Goal: Task Accomplishment & Management: Use online tool/utility

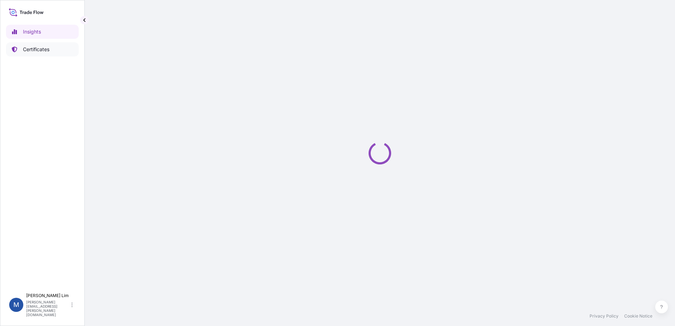
click at [37, 50] on p "Certificates" at bounding box center [36, 49] width 26 height 7
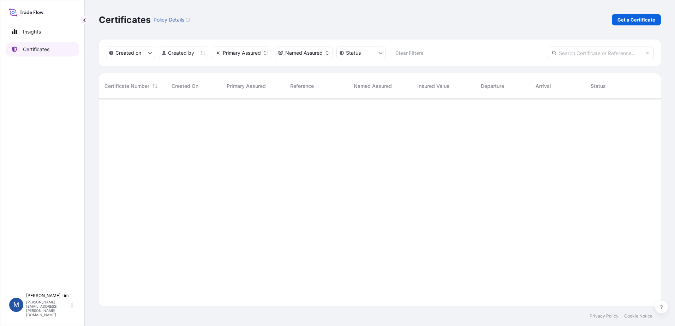
scroll to position [206, 557]
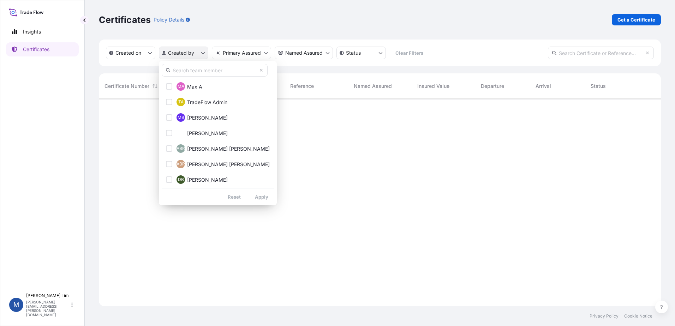
click at [201, 52] on html "Insights Certificates M [PERSON_NAME] [PERSON_NAME][EMAIL_ADDRESS][PERSON_NAME]…" at bounding box center [337, 163] width 675 height 326
click at [200, 68] on input "text" at bounding box center [215, 70] width 106 height 13
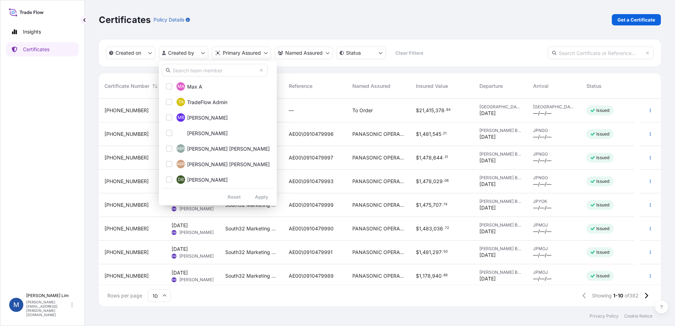
type input "[PERSON_NAME]"
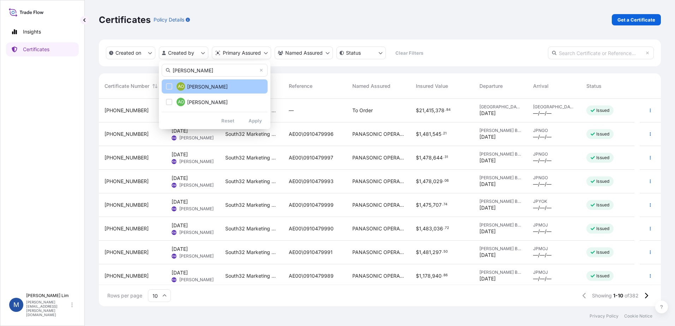
click at [197, 90] on span "[PERSON_NAME]" at bounding box center [207, 86] width 41 height 7
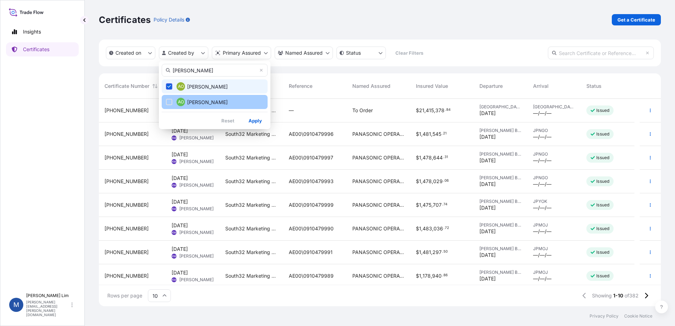
click at [199, 99] on span "[PERSON_NAME]" at bounding box center [207, 102] width 41 height 7
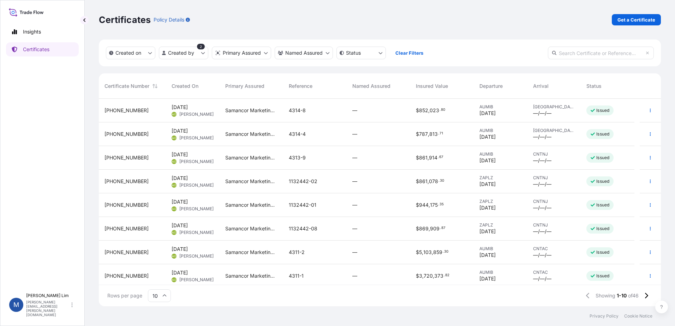
click at [161, 294] on input "10" at bounding box center [159, 295] width 23 height 13
click at [162, 277] on div "50" at bounding box center [159, 276] width 17 height 13
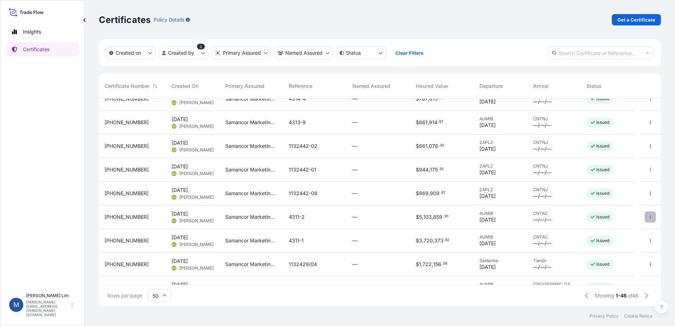
click at [648, 217] on icon "button" at bounding box center [650, 217] width 4 height 4
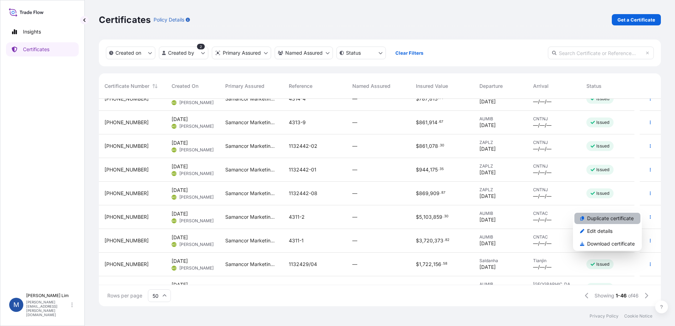
click at [594, 217] on p "Duplicate certificate" at bounding box center [610, 218] width 47 height 7
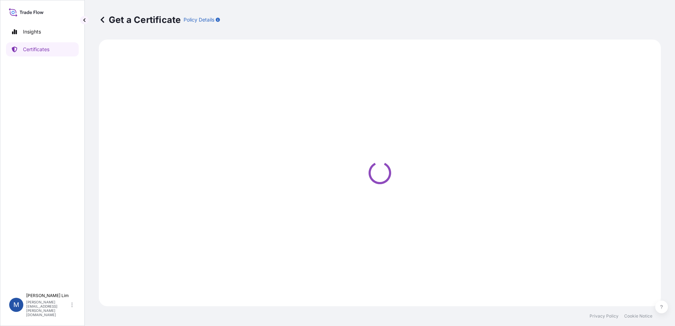
select select "Sea"
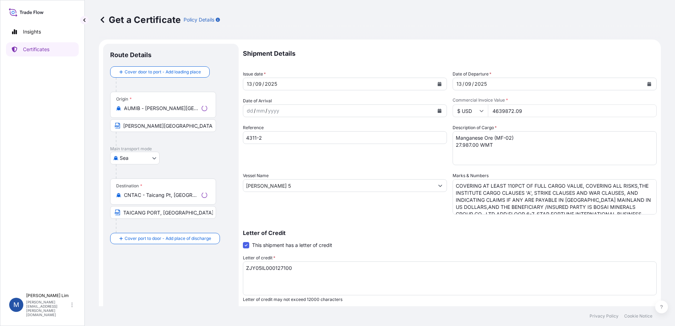
select select "31710"
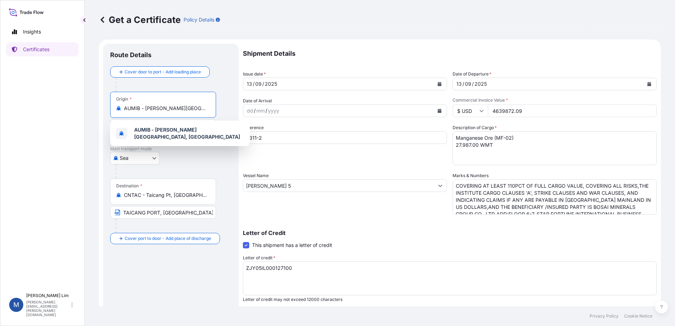
click at [140, 112] on input "AUMIB - [PERSON_NAME][GEOGRAPHIC_DATA], [GEOGRAPHIC_DATA]" at bounding box center [165, 108] width 83 height 7
drag, startPoint x: 202, startPoint y: 107, endPoint x: 117, endPoint y: 110, distance: 85.1
click at [117, 110] on div "AUMIB - [PERSON_NAME][GEOGRAPHIC_DATA], [GEOGRAPHIC_DATA]" at bounding box center [163, 108] width 94 height 7
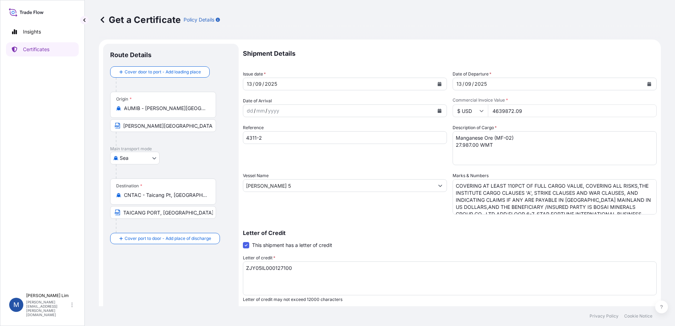
click at [186, 109] on input "AUMIB - [PERSON_NAME][GEOGRAPHIC_DATA], [GEOGRAPHIC_DATA]" at bounding box center [165, 108] width 83 height 7
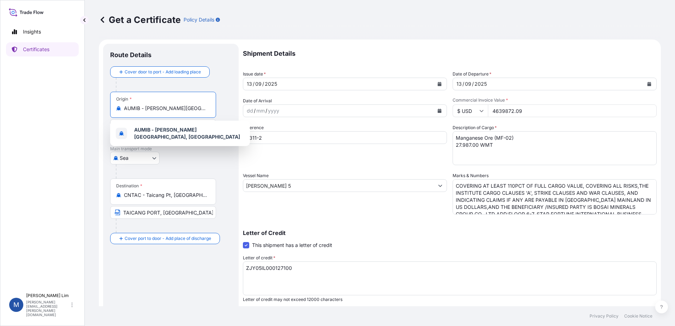
drag, startPoint x: 198, startPoint y: 110, endPoint x: 94, endPoint y: 113, distance: 104.5
click at [94, 113] on div "Get a Certificate Policy Details Route Details Cover door to port - Add loading…" at bounding box center [380, 153] width 590 height 306
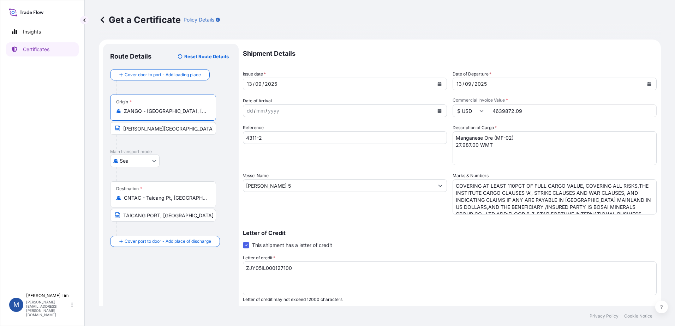
type input "ZANGQ - [GEOGRAPHIC_DATA], [GEOGRAPHIC_DATA]"
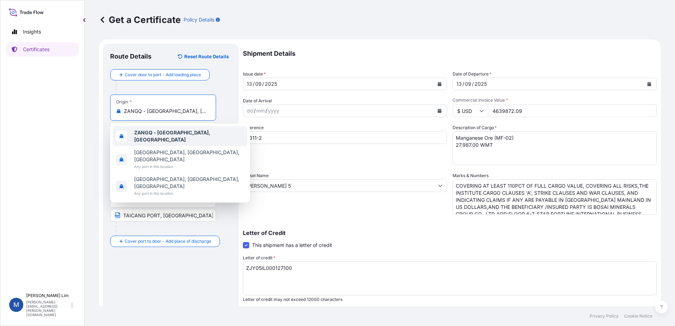
click at [127, 134] on div "ZANGQ - [GEOGRAPHIC_DATA], [GEOGRAPHIC_DATA]" at bounding box center [180, 136] width 134 height 20
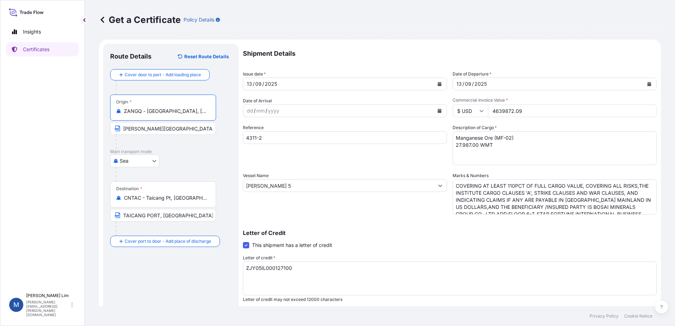
click at [187, 128] on input "[PERSON_NAME][GEOGRAPHIC_DATA], [GEOGRAPHIC_DATA]" at bounding box center [163, 128] width 106 height 13
drag, startPoint x: 186, startPoint y: 130, endPoint x: 84, endPoint y: 131, distance: 102.0
click at [84, 131] on div "Insights Certificates M [PERSON_NAME] [PERSON_NAME][EMAIL_ADDRESS][PERSON_NAME]…" at bounding box center [337, 163] width 675 height 326
paste input "NGQURA, [GEOGRAPHIC_DATA]"
type input "NGQURA, [GEOGRAPHIC_DATA]"
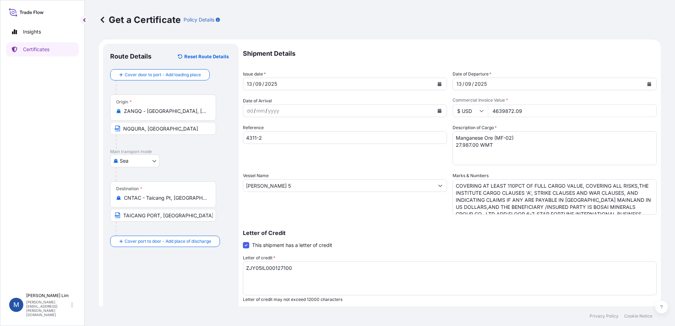
drag, startPoint x: 339, startPoint y: 232, endPoint x: 330, endPoint y: 227, distance: 10.4
click at [340, 232] on p "Letter of Credit" at bounding box center [450, 233] width 414 height 6
click at [291, 190] on input "[PERSON_NAME] 5" at bounding box center [338, 185] width 191 height 13
drag, startPoint x: 273, startPoint y: 186, endPoint x: 239, endPoint y: 184, distance: 34.6
click at [239, 184] on form "Route Details Reset Route Details Cover door to port - Add loading place Place …" at bounding box center [380, 222] width 562 height 365
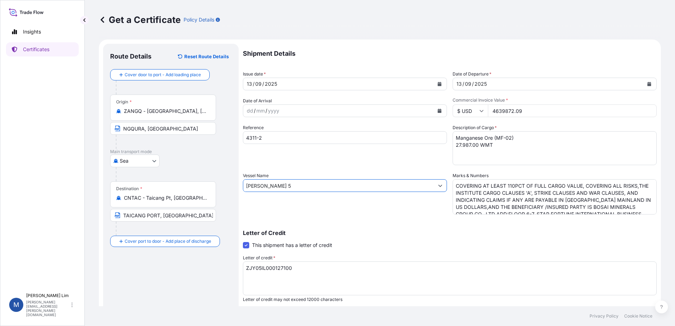
paste input "KIRRY MANX"
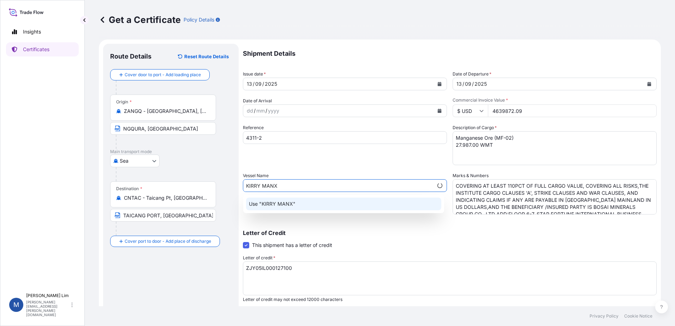
type input "KIRRY MANX"
click at [281, 85] on div "[DATE]" at bounding box center [338, 84] width 191 height 13
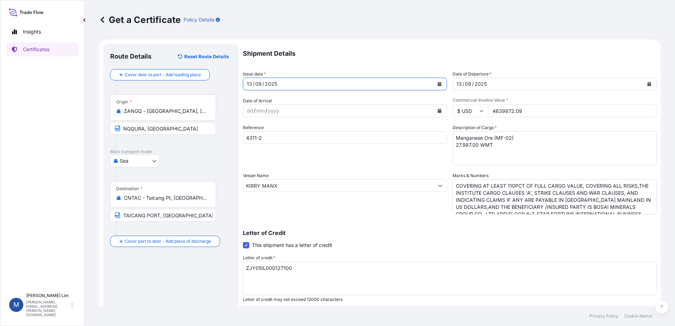
click at [438, 82] on icon "Calendar" at bounding box center [439, 84] width 4 height 4
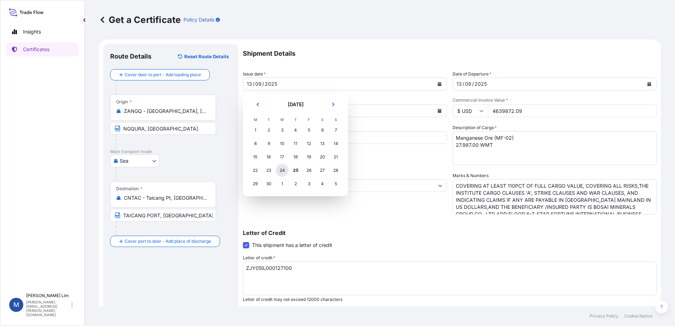
click at [282, 173] on div "24" at bounding box center [282, 170] width 13 height 13
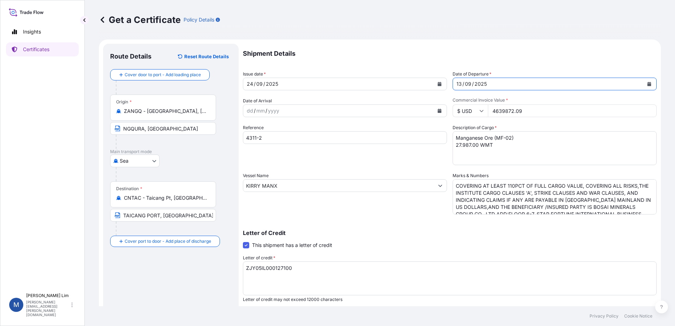
click at [493, 86] on div "[DATE]" at bounding box center [548, 84] width 191 height 13
click at [645, 82] on button "Calendar" at bounding box center [648, 83] width 11 height 11
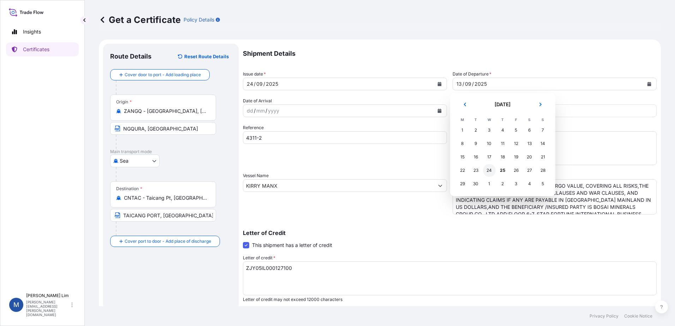
click at [489, 172] on div "24" at bounding box center [489, 170] width 13 height 13
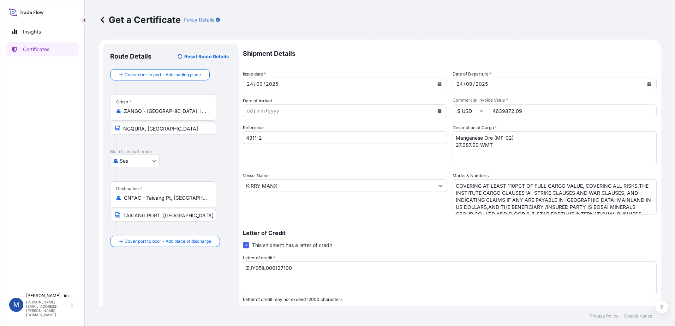
drag, startPoint x: 514, startPoint y: 110, endPoint x: 527, endPoint y: 111, distance: 13.5
click at [514, 110] on input "4639872.09" at bounding box center [572, 110] width 169 height 13
drag, startPoint x: 528, startPoint y: 112, endPoint x: 478, endPoint y: 110, distance: 49.8
click at [478, 110] on div "$ USD 4639872.09" at bounding box center [555, 110] width 204 height 13
paste input "925608.68"
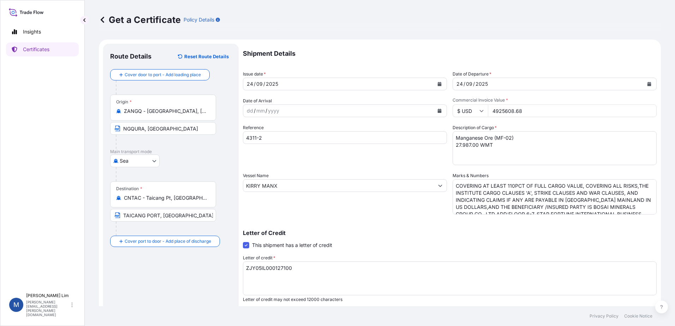
type input "4925608.68"
click at [260, 136] on input "4311-2" at bounding box center [345, 137] width 204 height 13
drag, startPoint x: 264, startPoint y: 138, endPoint x: 232, endPoint y: 137, distance: 31.8
click at [232, 137] on form "Route Details Reset Route Details Cover door to port - Add loading place Place …" at bounding box center [380, 222] width 562 height 365
paste input "1132563/03"
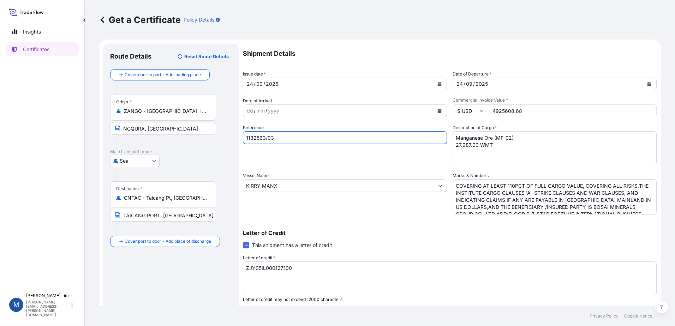
type input "1132563/03"
click at [346, 155] on div "Reference 1132563/03" at bounding box center [345, 144] width 204 height 41
drag, startPoint x: 509, startPoint y: 137, endPoint x: 497, endPoint y: 137, distance: 12.4
click at [497, 137] on textarea "Manganese Ore (MF-02) 27.987.00 WMT" at bounding box center [555, 148] width 204 height 34
click at [466, 145] on textarea "Manganese Ore (MF-02) 27.987.00 WMT" at bounding box center [555, 148] width 204 height 34
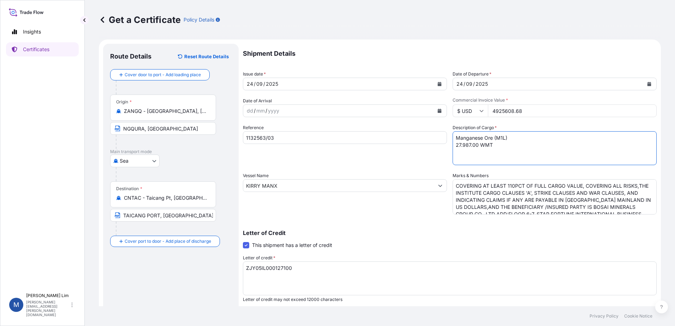
click at [468, 146] on textarea "Manganese Ore (MF-02) 27.987.00 WMT" at bounding box center [555, 148] width 204 height 34
click at [467, 145] on textarea "Manganese Ore (MF-02) 27.987.00 WMT" at bounding box center [555, 148] width 204 height 34
drag, startPoint x: 467, startPoint y: 144, endPoint x: 450, endPoint y: 144, distance: 17.0
click at [453, 144] on textarea "Manganese Ore (MF-02) 27.987.00 WMT" at bounding box center [555, 148] width 204 height 34
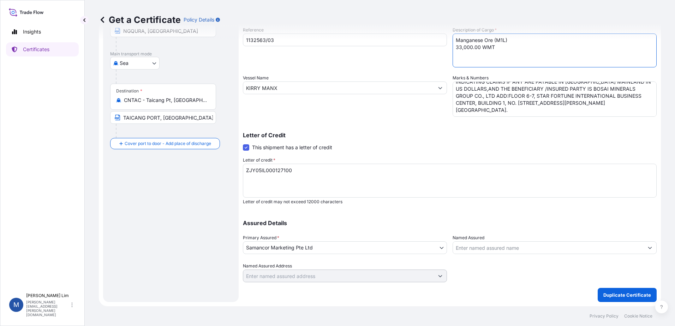
scroll to position [1, 0]
type textarea "Manganese Ore (M1L) 33,000.00 WMT"
click at [617, 293] on p "Duplicate Certificate" at bounding box center [627, 295] width 48 height 7
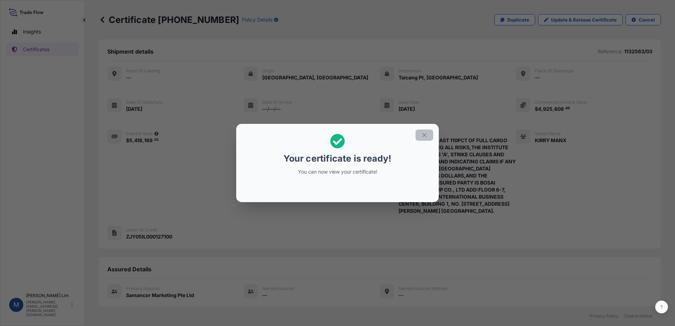
click at [423, 136] on icon "button" at bounding box center [424, 135] width 4 height 4
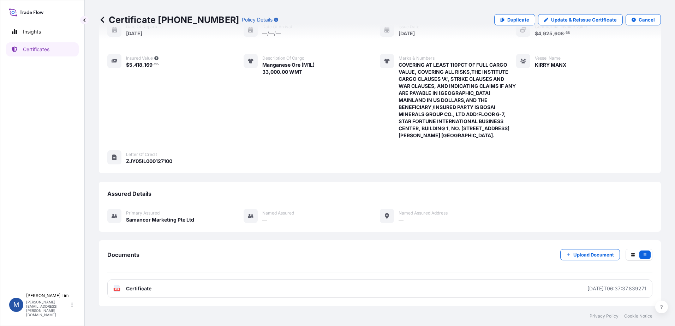
scroll to position [97, 0]
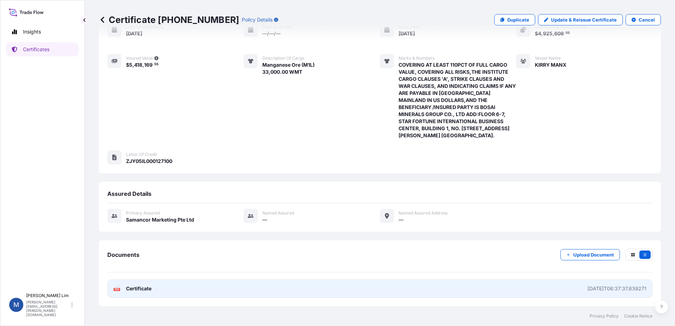
click at [559, 289] on link "PDF Certificate [DATE]T06:37:37.839271" at bounding box center [379, 289] width 545 height 18
